Goal: Book appointment/travel/reservation

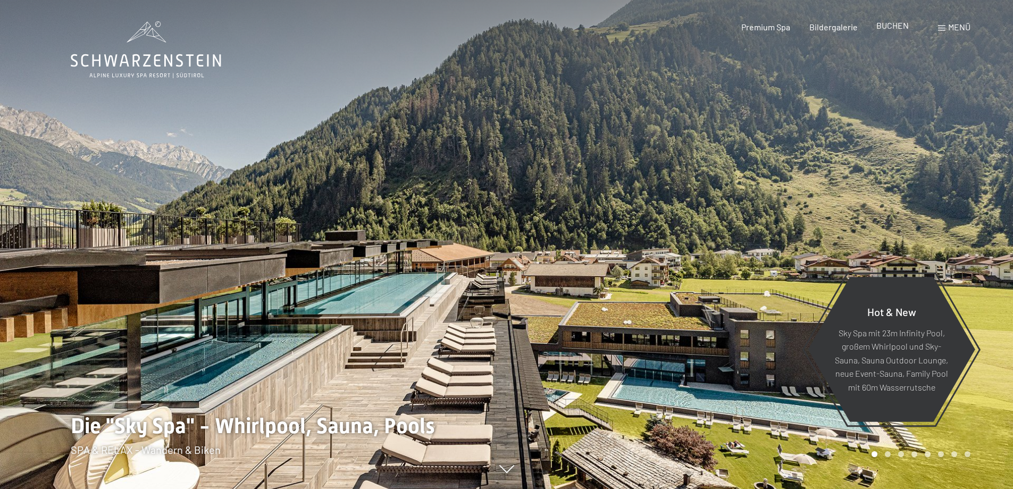
click at [902, 27] on span "BUCHEN" at bounding box center [892, 25] width 32 height 10
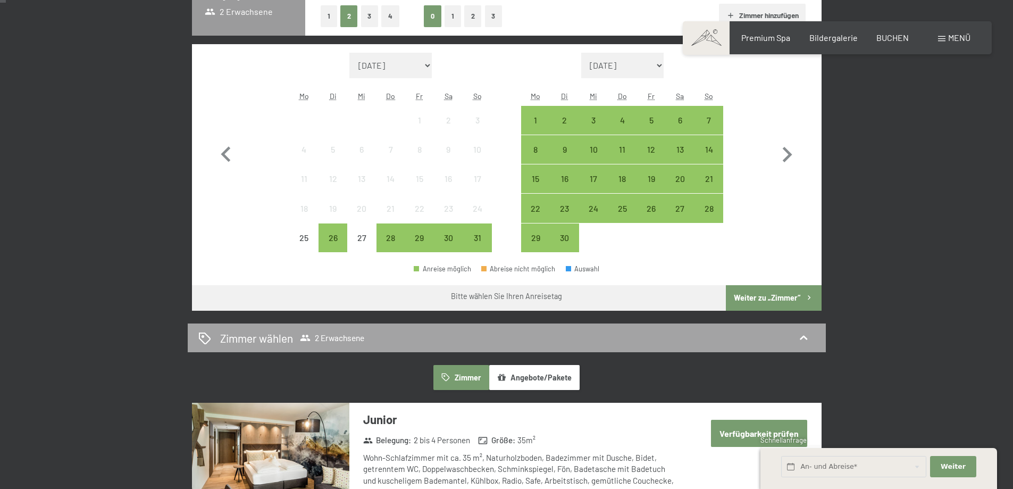
scroll to position [355, 0]
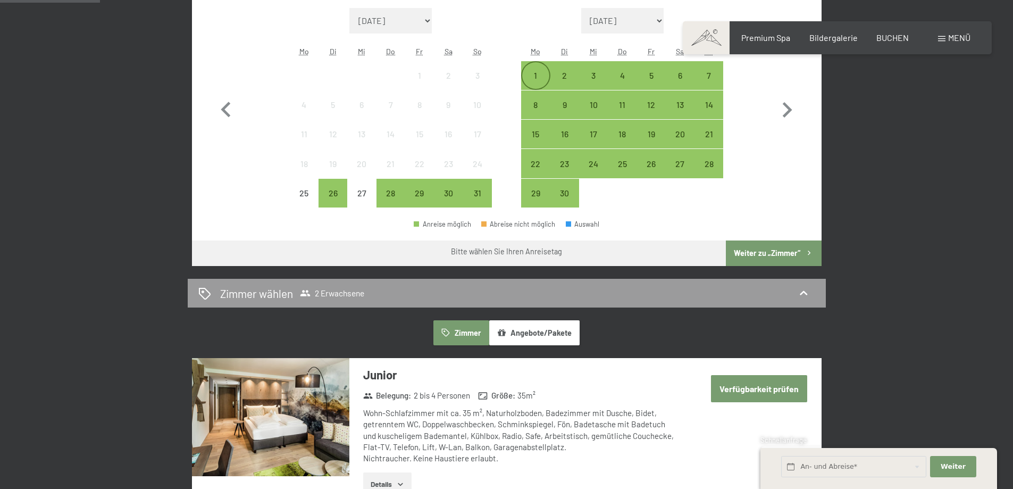
click at [529, 73] on div "1" at bounding box center [535, 84] width 27 height 27
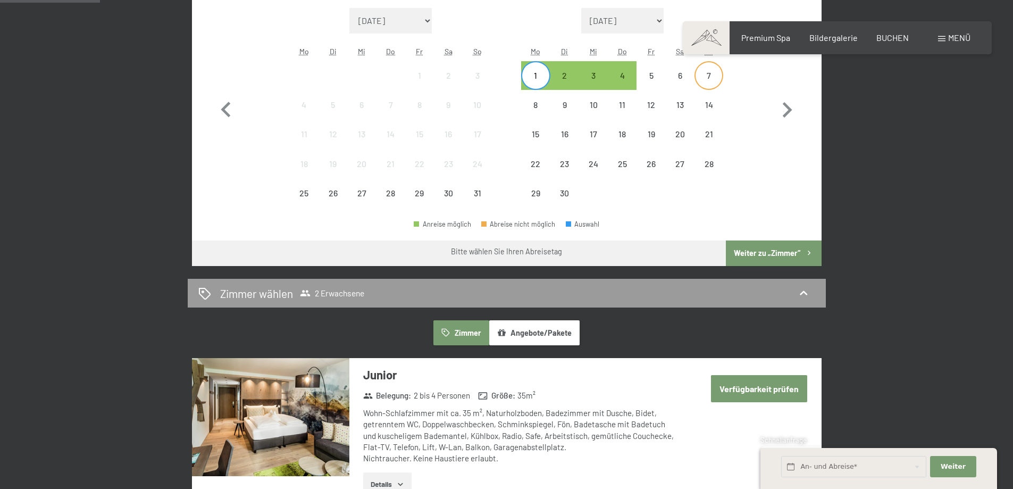
click at [703, 77] on div "7" at bounding box center [708, 84] width 27 height 27
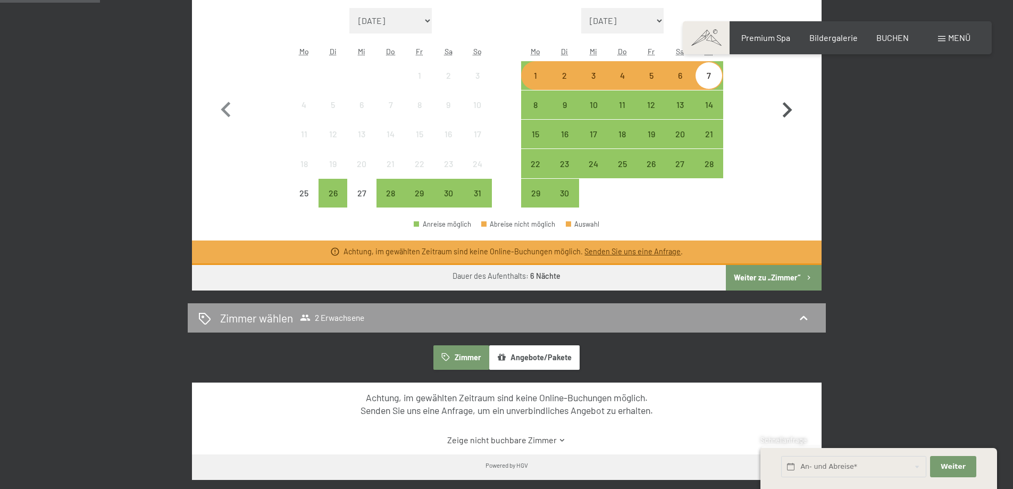
click at [782, 205] on button "button" at bounding box center [786, 108] width 31 height 200
select select "2025-09-01"
select select "2025-10-01"
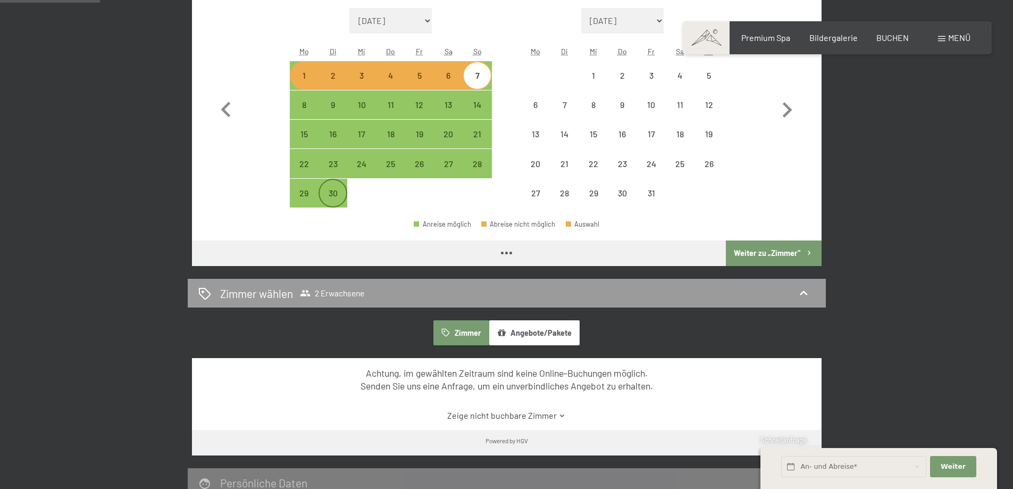
select select "2025-09-01"
select select "2025-10-01"
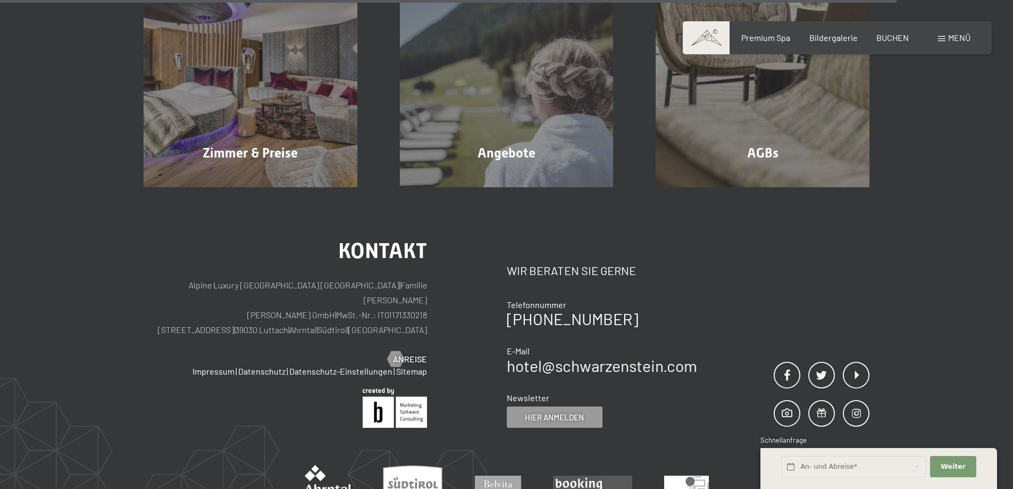
scroll to position [1063, 0]
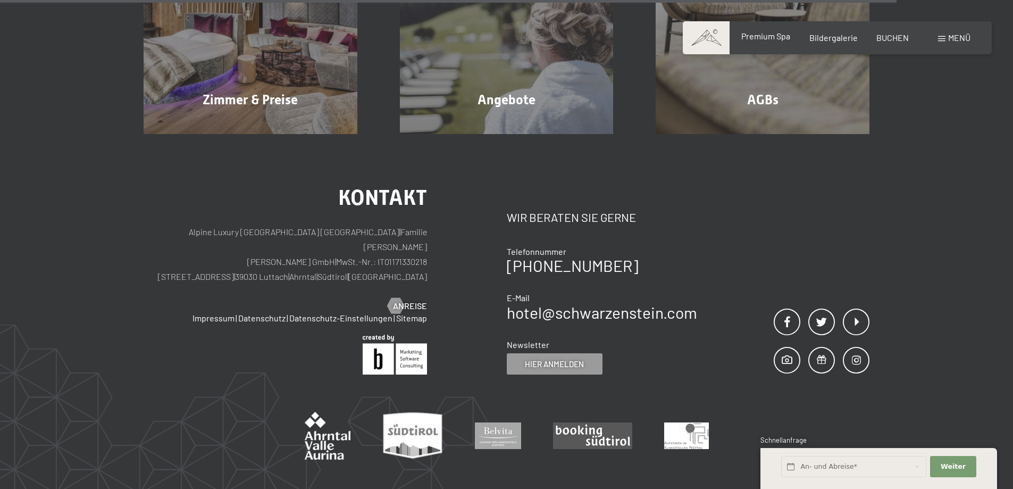
click at [768, 33] on span "Premium Spa" at bounding box center [765, 36] width 49 height 10
